Goal: Transaction & Acquisition: Book appointment/travel/reservation

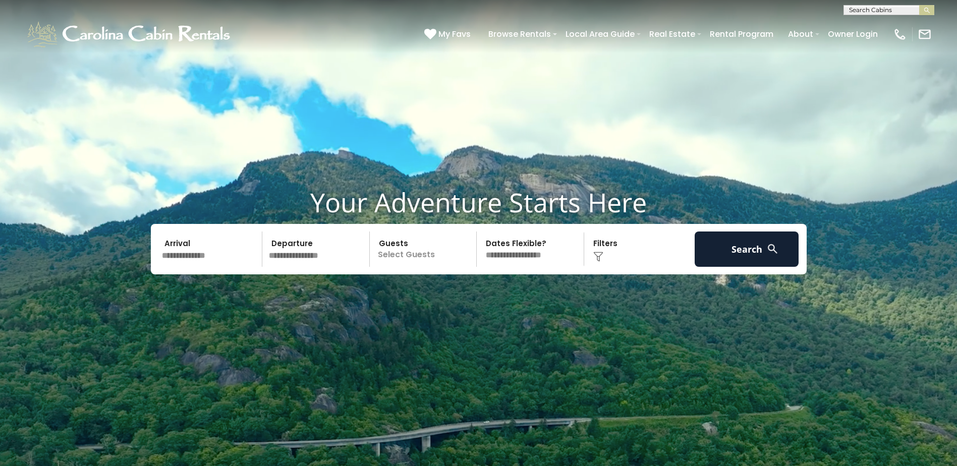
click at [182, 251] on input "text" at bounding box center [210, 249] width 104 height 35
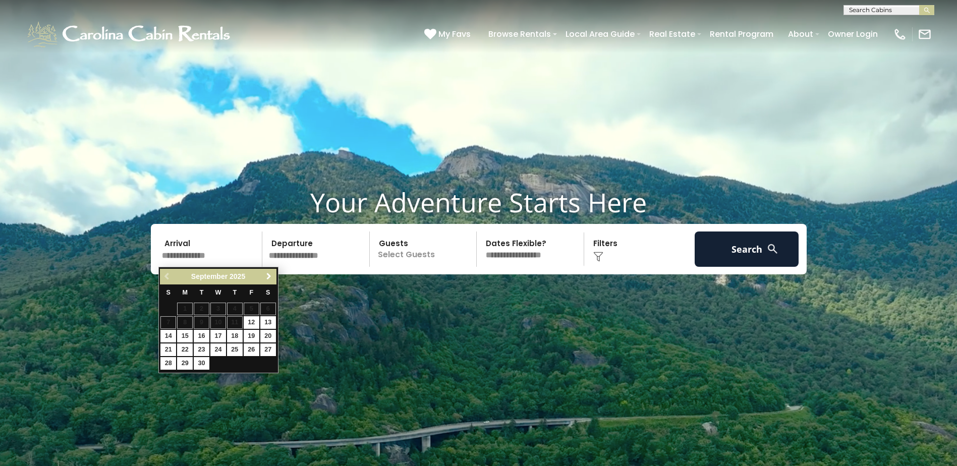
click at [267, 276] on span "Next" at bounding box center [269, 276] width 8 height 8
click at [254, 347] on link "24" at bounding box center [252, 350] width 16 height 13
type input "********"
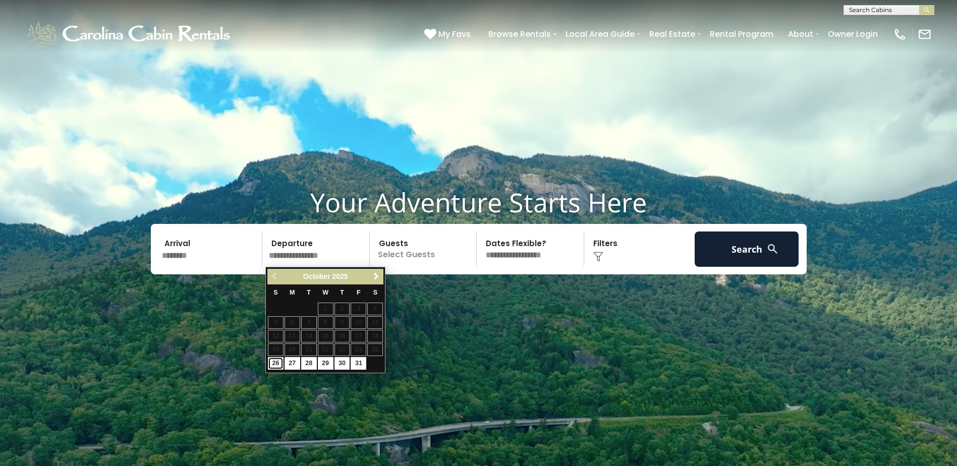
click at [281, 362] on link "26" at bounding box center [276, 363] width 16 height 13
type input "********"
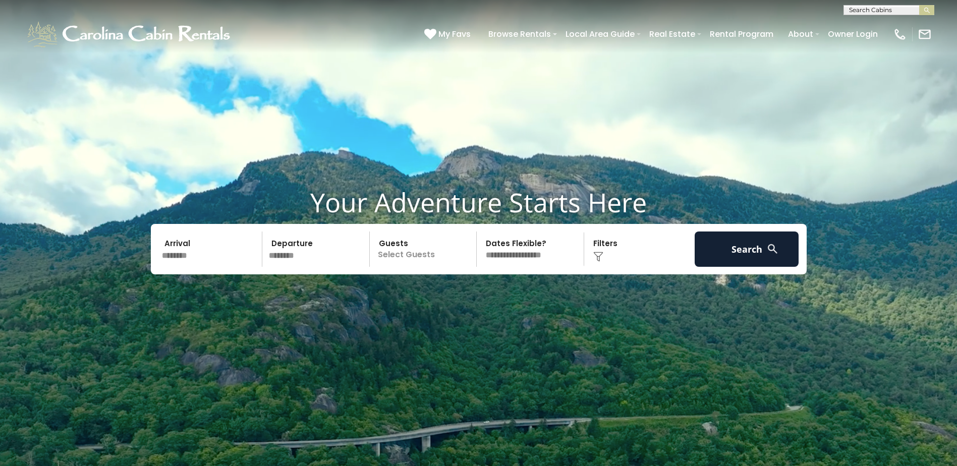
click at [411, 247] on p "Select Guests" at bounding box center [425, 249] width 104 height 35
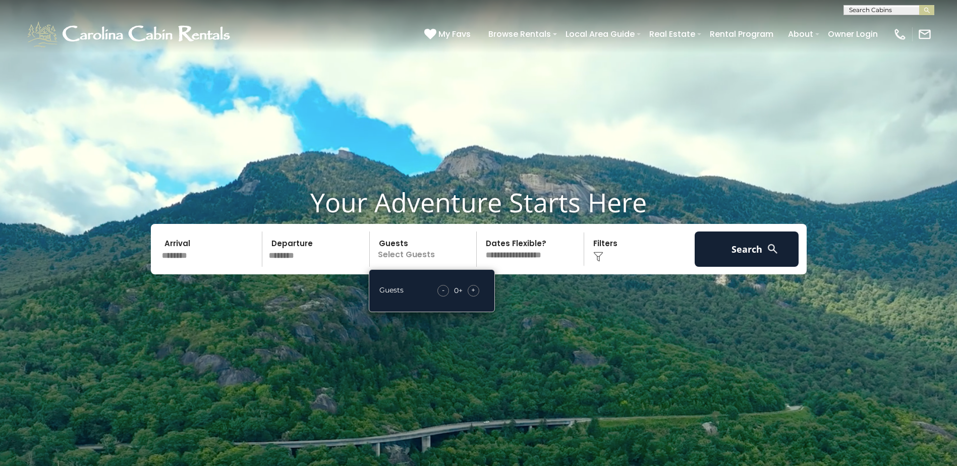
click at [477, 290] on div "+" at bounding box center [474, 291] width 12 height 12
click at [477, 289] on div "+" at bounding box center [474, 291] width 12 height 12
click at [734, 251] on button "Search" at bounding box center [747, 249] width 104 height 35
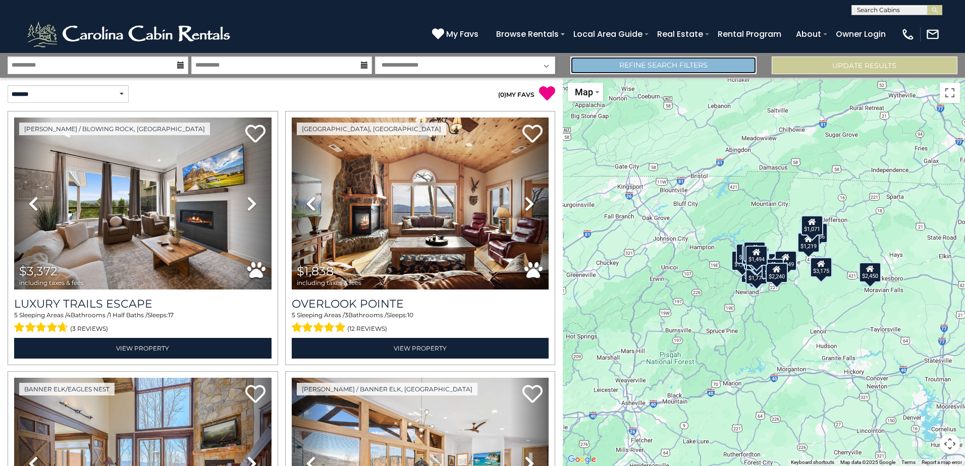
click at [685, 64] on link "Refine Search Filters" at bounding box center [663, 66] width 186 height 18
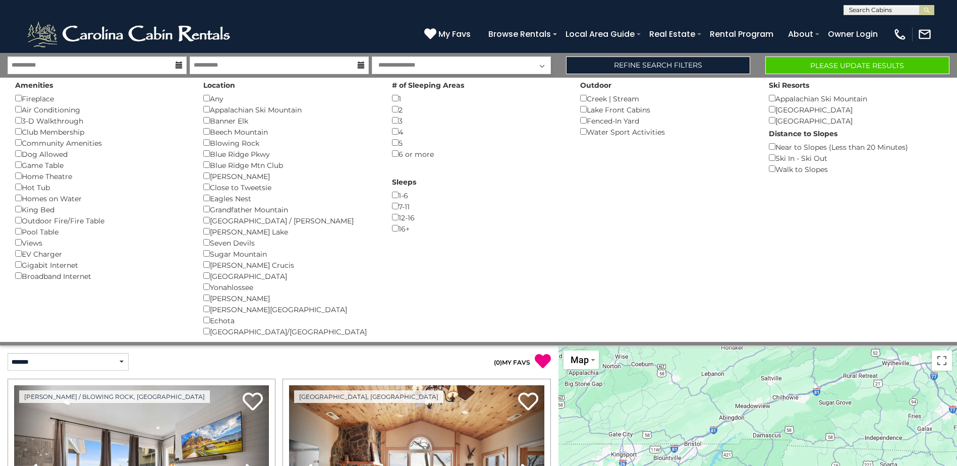
click at [18, 190] on div "Hot Tub ()" at bounding box center [101, 187] width 173 height 11
click at [814, 59] on button "Please Update Results" at bounding box center [857, 66] width 184 height 18
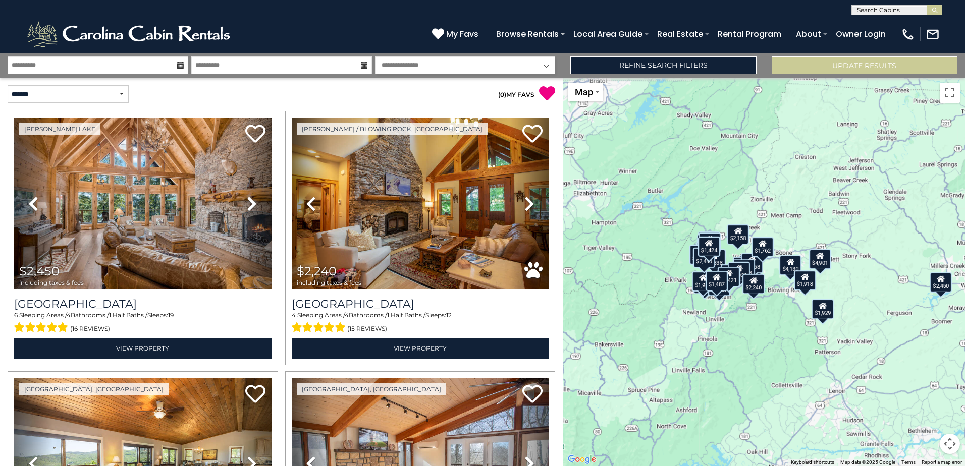
click at [782, 293] on div "$2,450 $2,240 $2,196 $1,804 $1,836 $4,130 $2,539 $4,901 $1,838 $3,009 $1,737 $2…" at bounding box center [764, 272] width 402 height 388
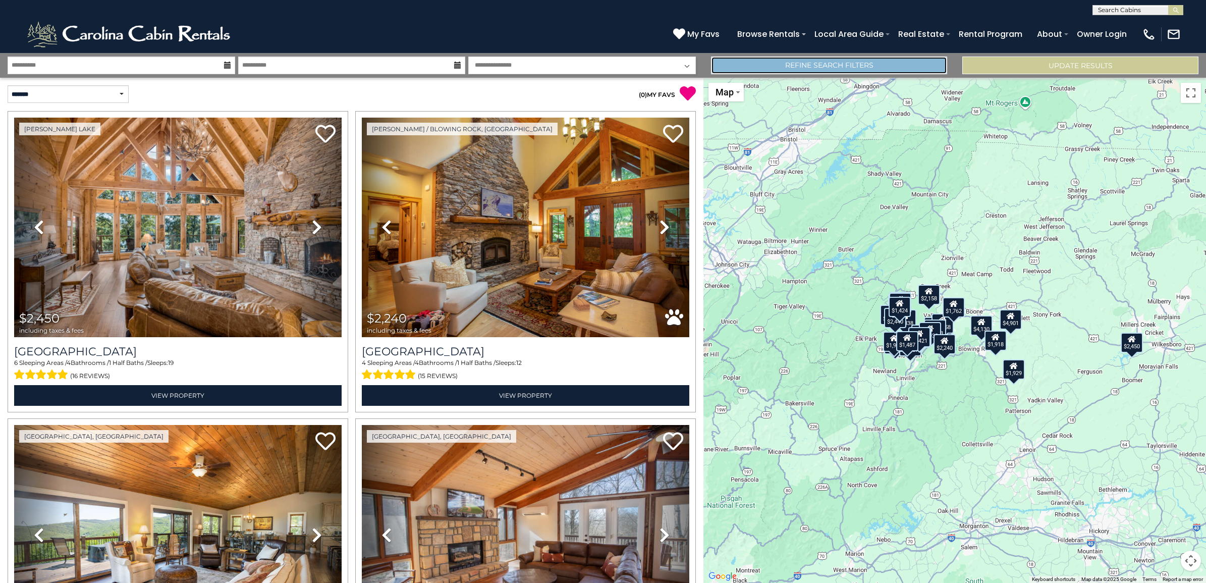
click at [871, 67] on link "Refine Search Filters" at bounding box center [829, 66] width 236 height 18
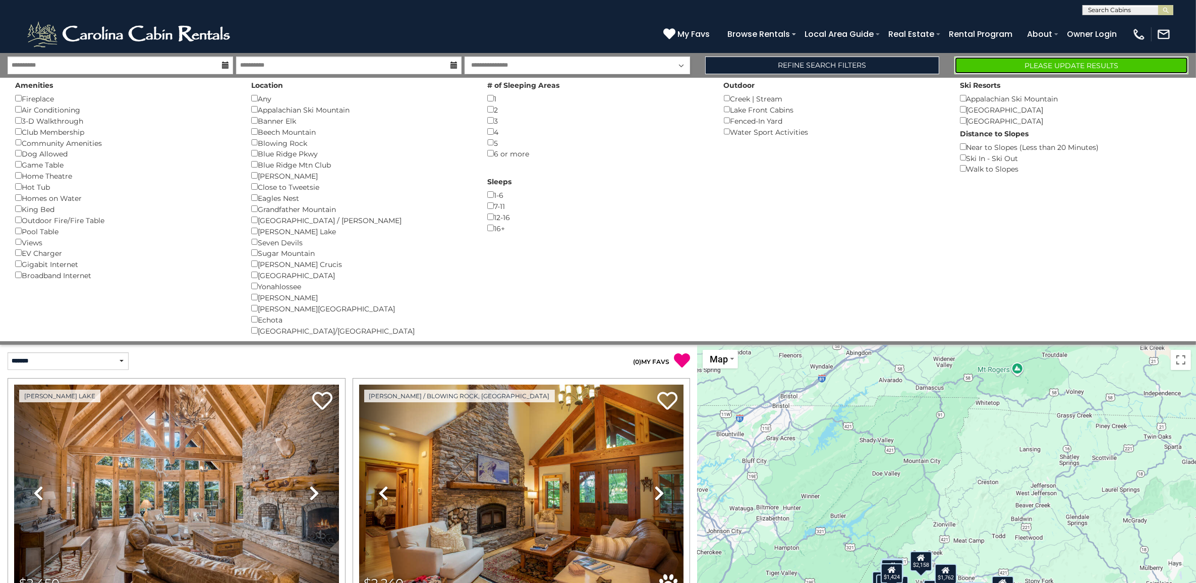
click at [964, 63] on button "Please Update Results" at bounding box center [1071, 66] width 234 height 18
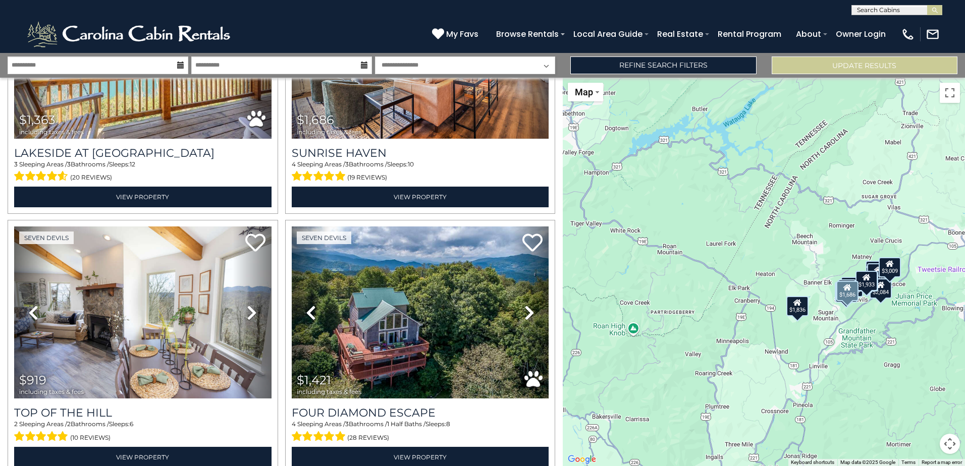
scroll to position [1009, 0]
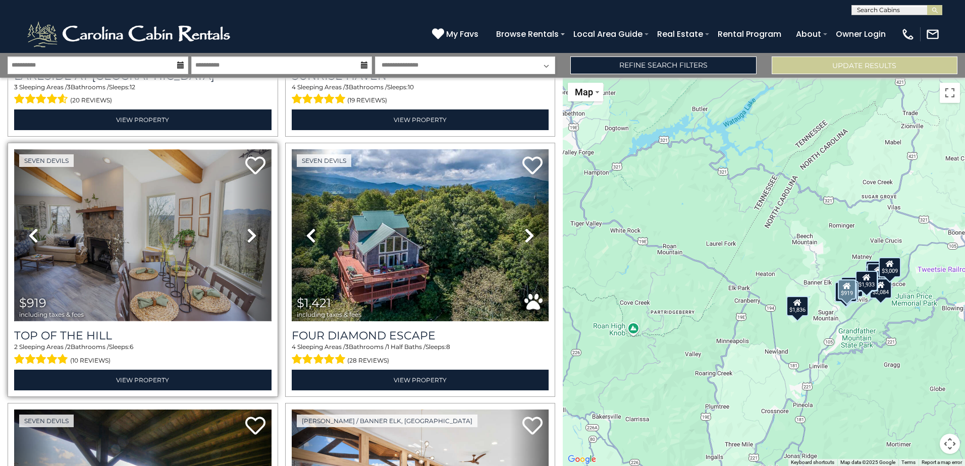
click at [153, 247] on img at bounding box center [142, 235] width 257 height 172
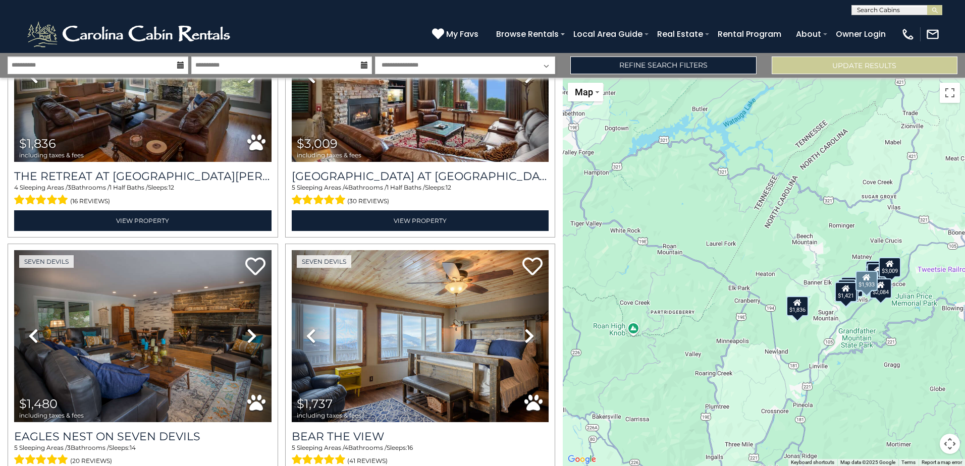
scroll to position [0, 0]
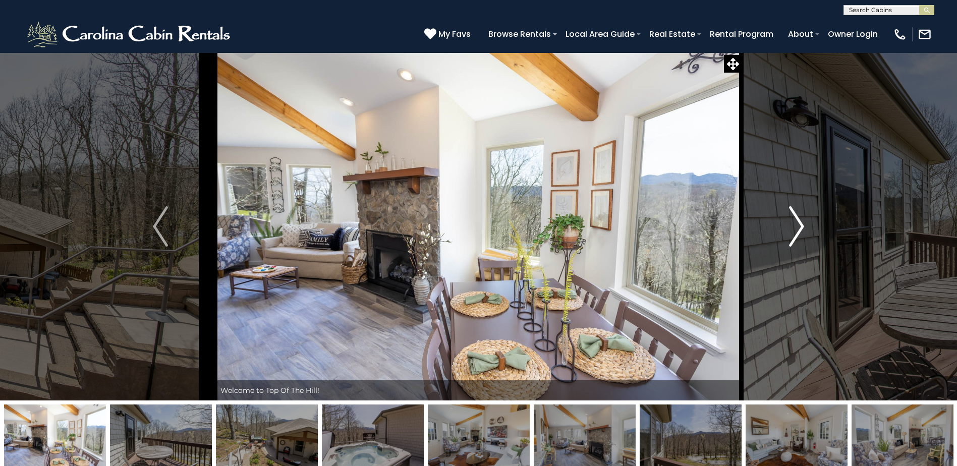
click at [795, 226] on img "Next" at bounding box center [796, 226] width 15 height 40
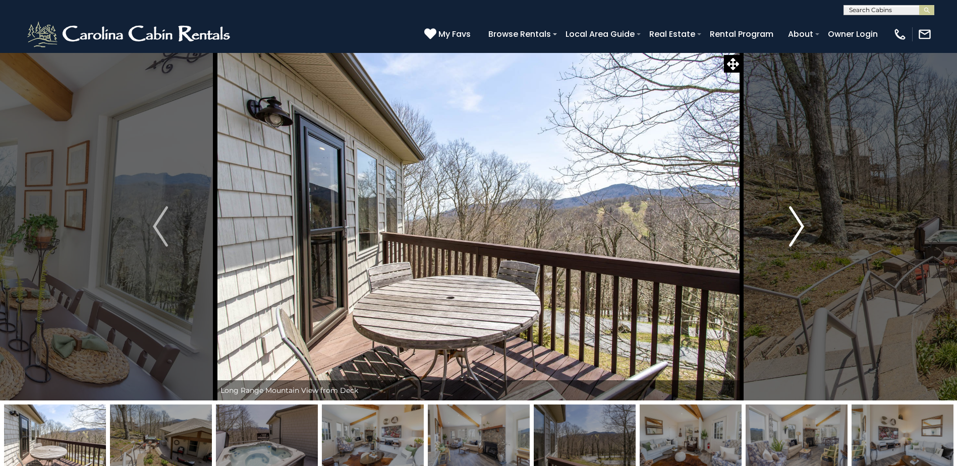
click at [795, 226] on img "Next" at bounding box center [796, 226] width 15 height 40
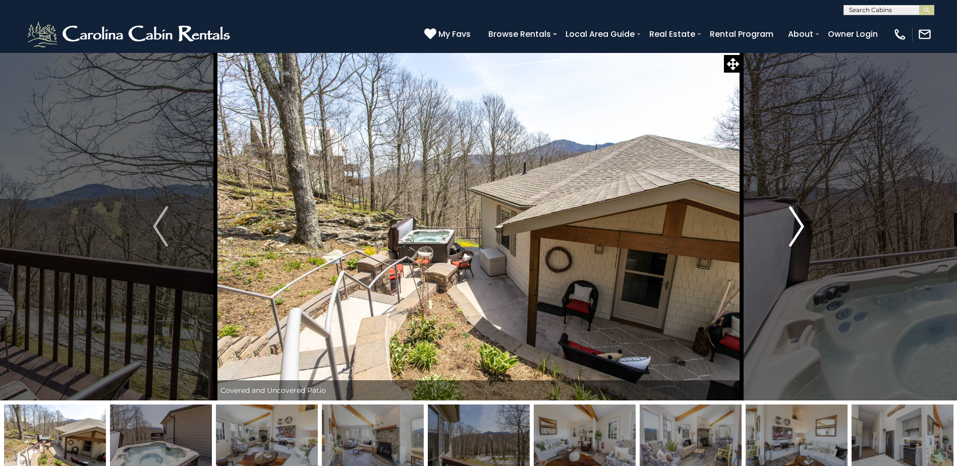
click at [795, 226] on img "Next" at bounding box center [796, 226] width 15 height 40
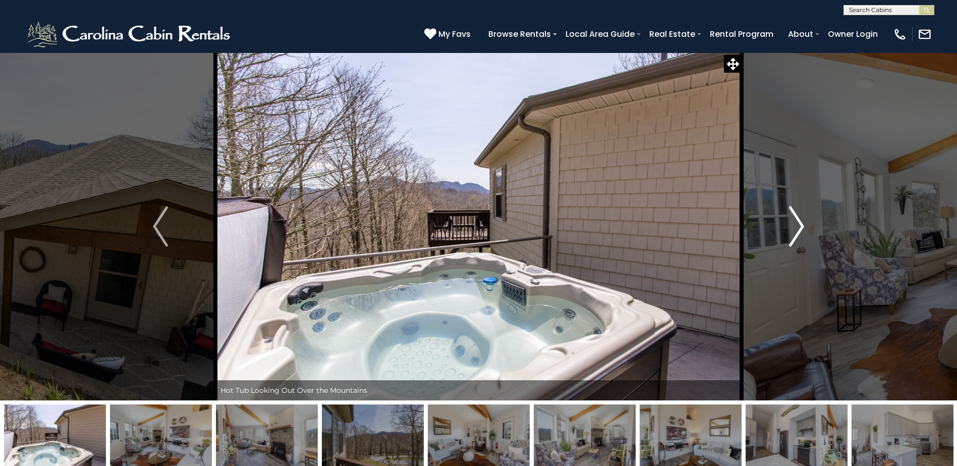
click at [795, 226] on img "Next" at bounding box center [796, 226] width 15 height 40
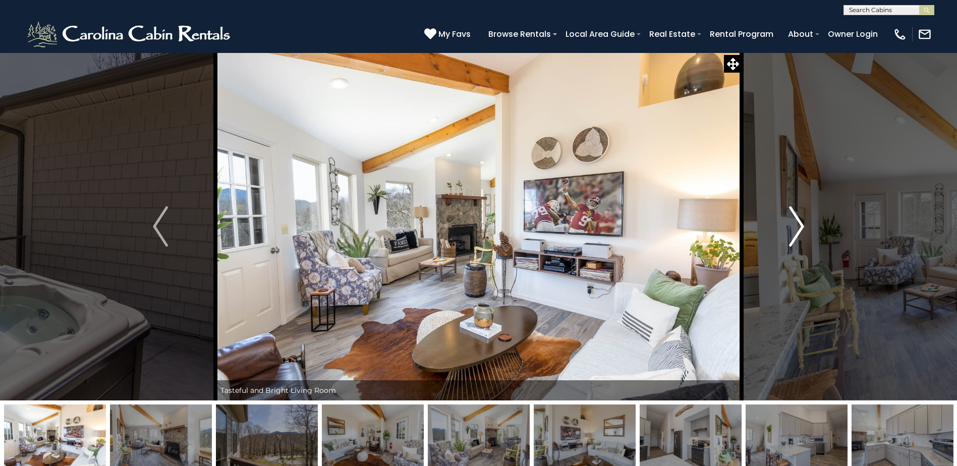
click at [795, 226] on img "Next" at bounding box center [796, 226] width 15 height 40
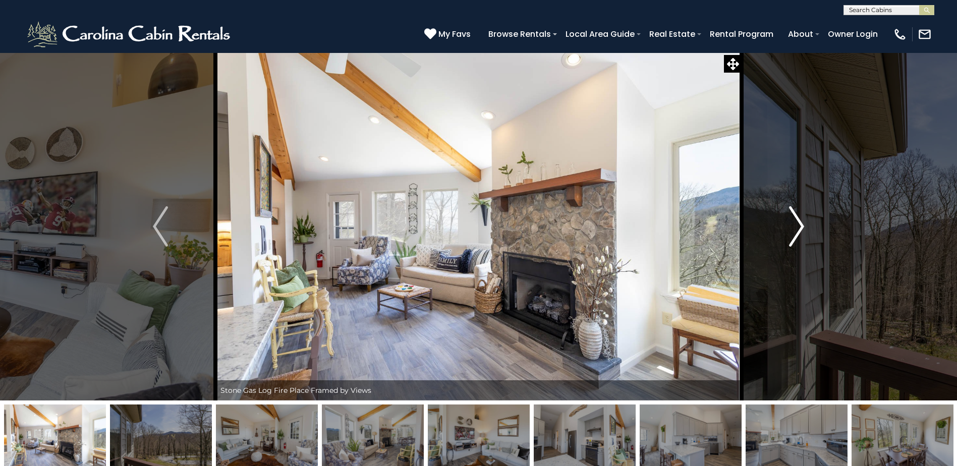
click at [795, 226] on img "Next" at bounding box center [796, 226] width 15 height 40
